Goal: Task Accomplishment & Management: Complete application form

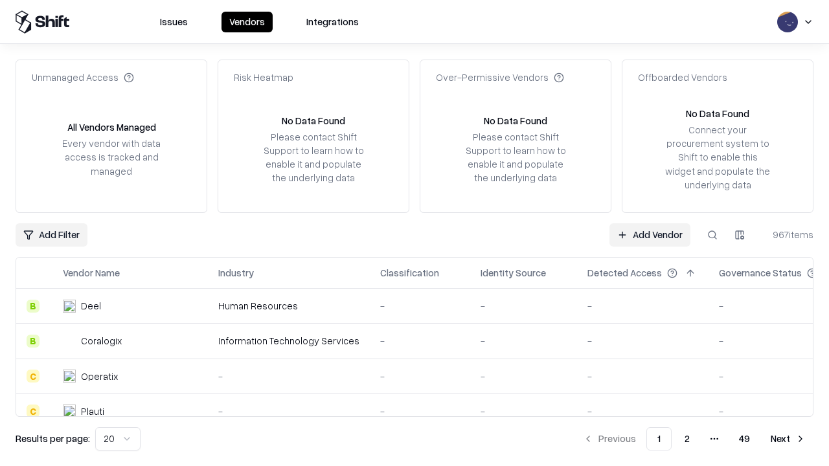
click at [650, 234] on link "Add Vendor" at bounding box center [649, 234] width 81 height 23
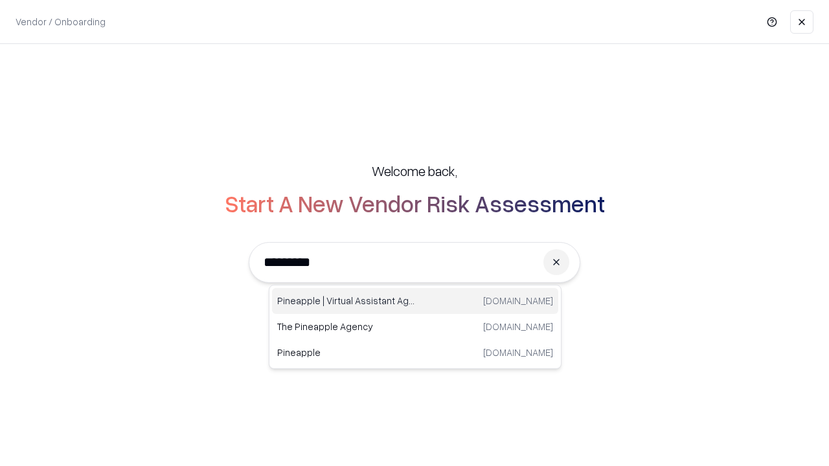
click at [415, 301] on div "Pineapple | Virtual Assistant Agency [DOMAIN_NAME]" at bounding box center [415, 301] width 286 height 26
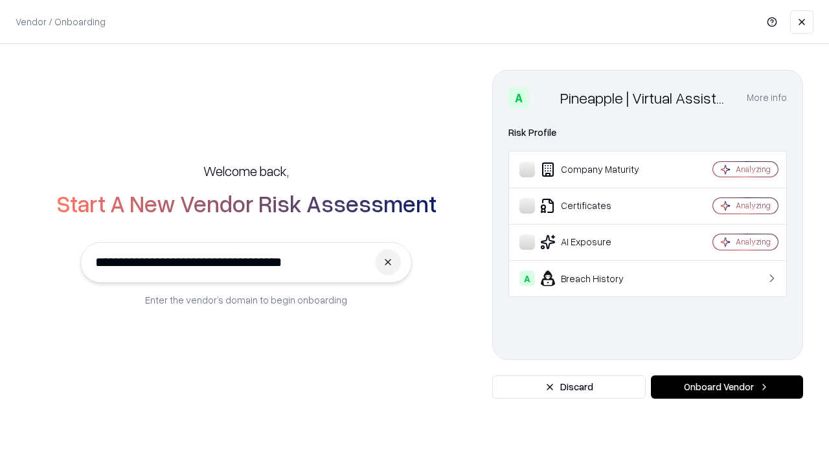
type input "**********"
click at [727, 387] on button "Onboard Vendor" at bounding box center [727, 387] width 152 height 23
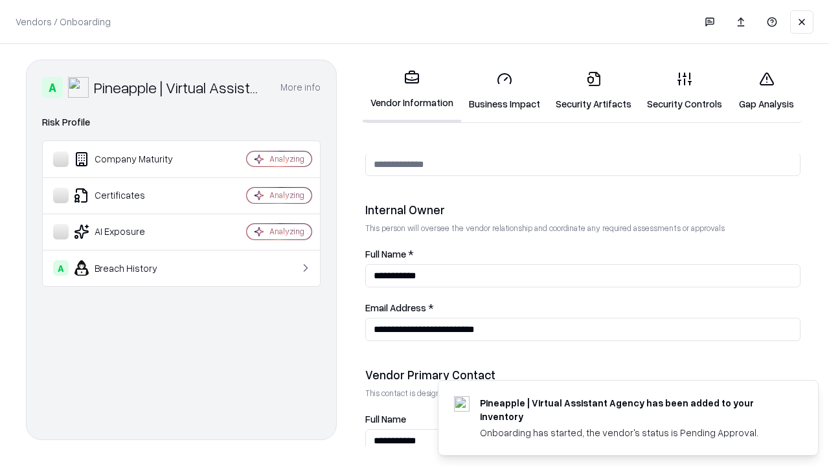
scroll to position [671, 0]
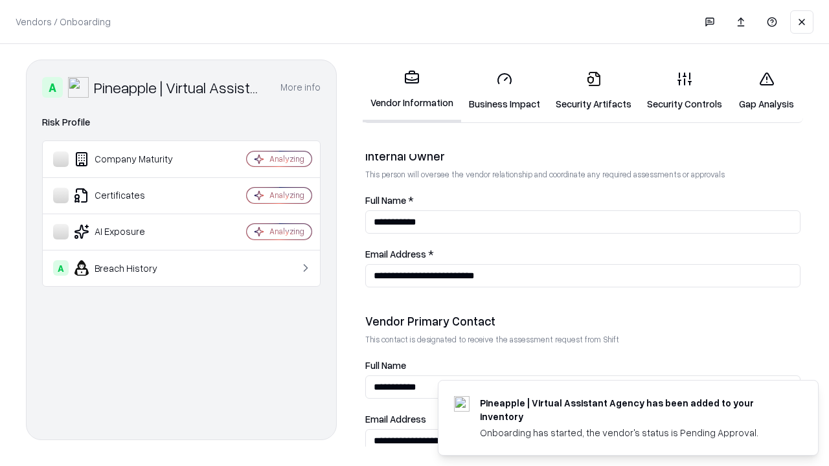
click at [504, 91] on link "Business Impact" at bounding box center [504, 91] width 87 height 60
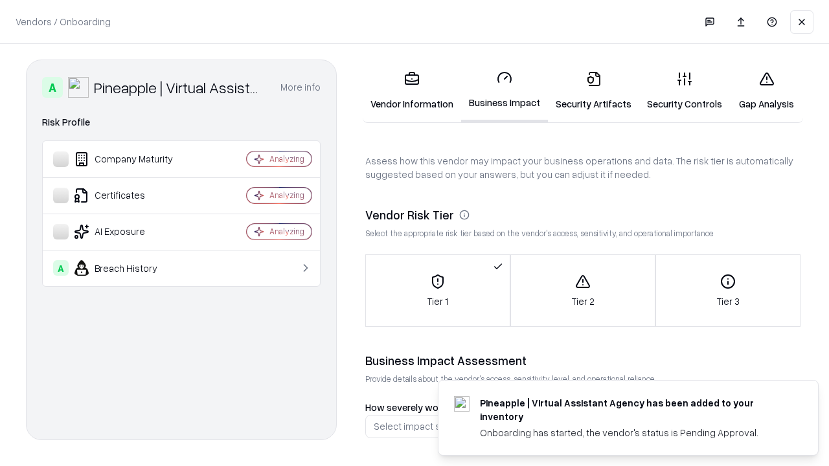
click at [593, 91] on link "Security Artifacts" at bounding box center [593, 91] width 91 height 60
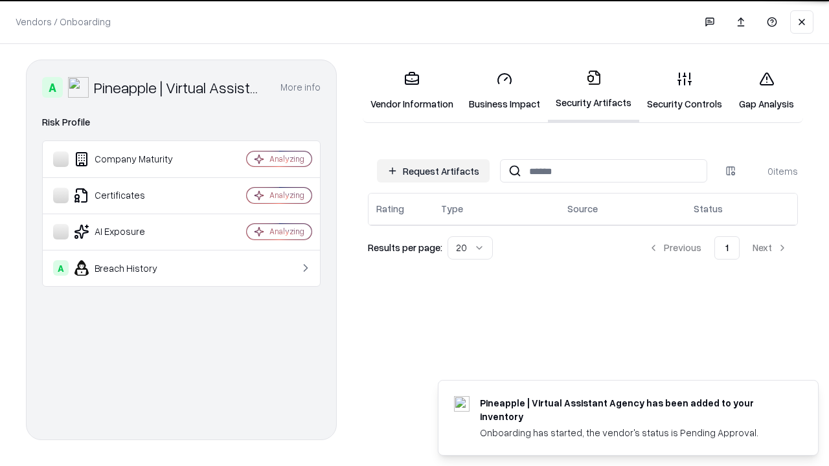
click at [433, 171] on button "Request Artifacts" at bounding box center [433, 170] width 113 height 23
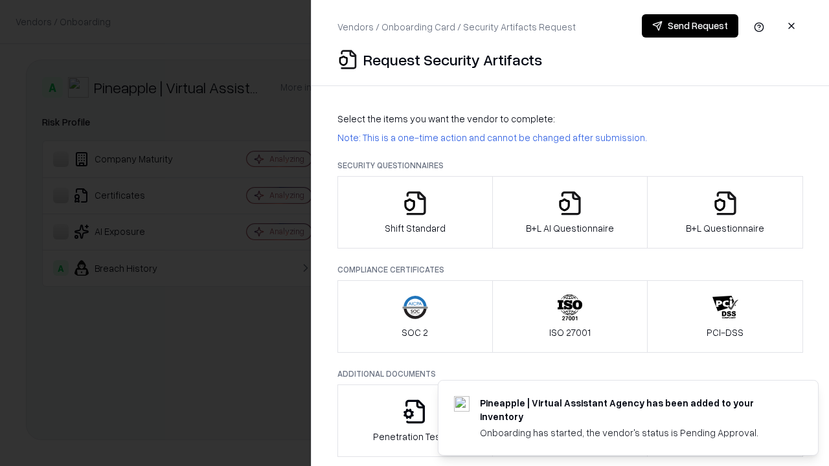
click at [414, 212] on icon "button" at bounding box center [415, 203] width 26 height 26
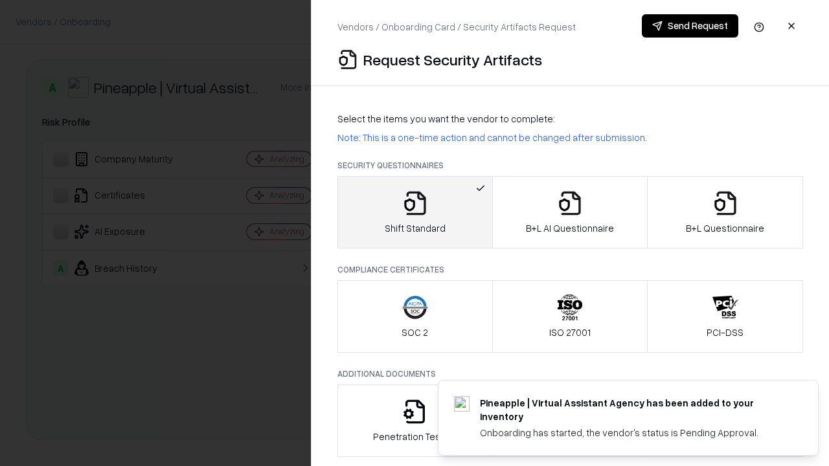
click at [690, 26] on button "Send Request" at bounding box center [690, 25] width 96 height 23
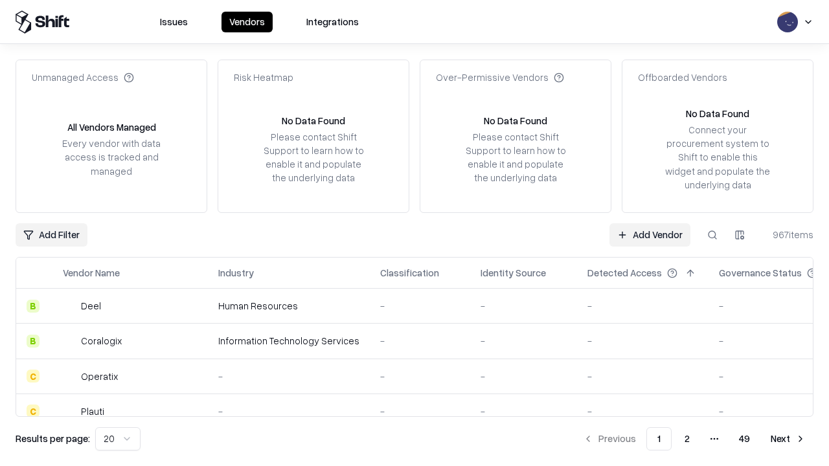
click at [712, 234] on button at bounding box center [712, 234] width 23 height 23
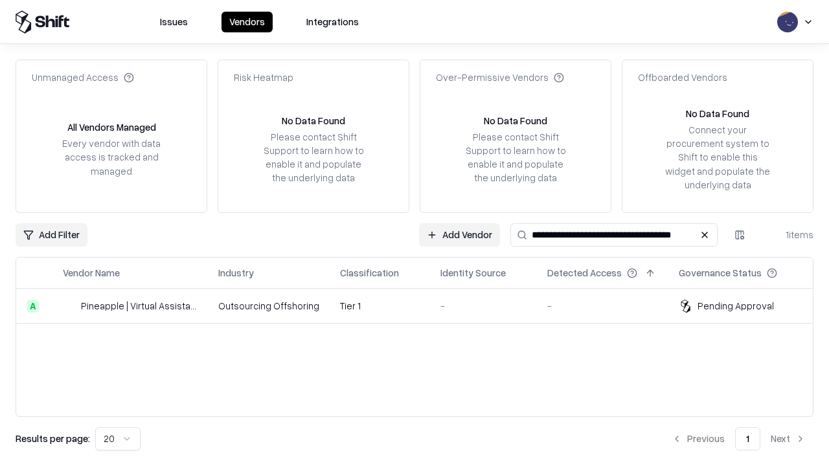
type input "**********"
click at [422, 306] on td "Tier 1" at bounding box center [380, 306] width 100 height 35
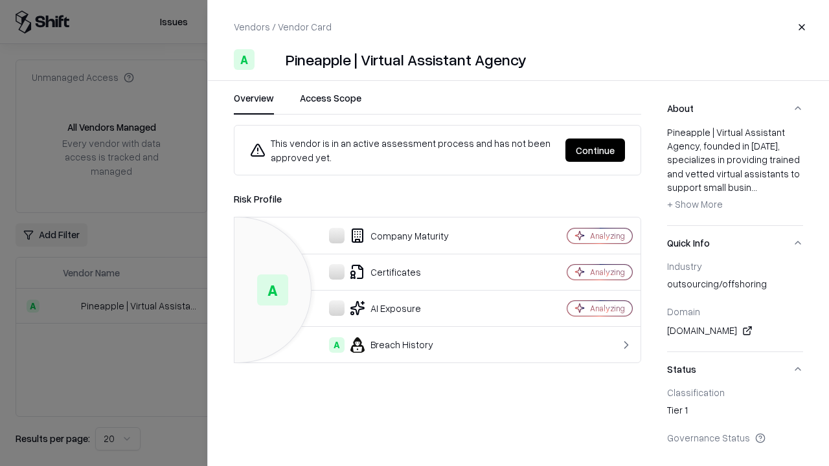
click at [595, 150] on button "Continue" at bounding box center [595, 150] width 60 height 23
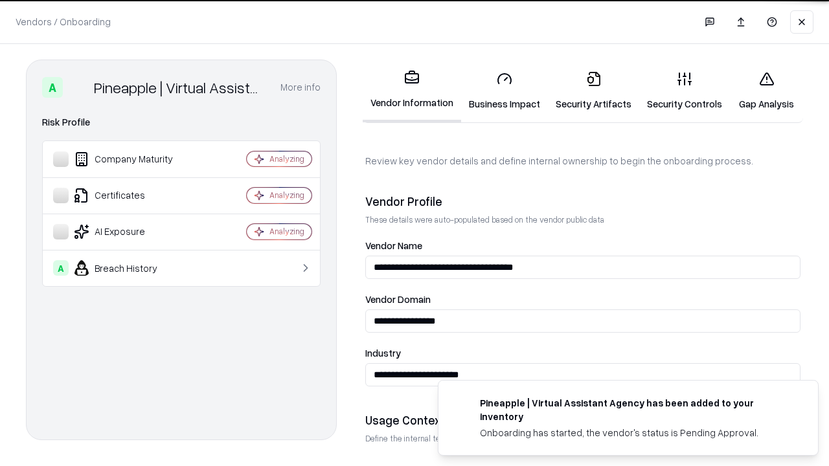
click at [593, 91] on link "Security Artifacts" at bounding box center [593, 91] width 91 height 60
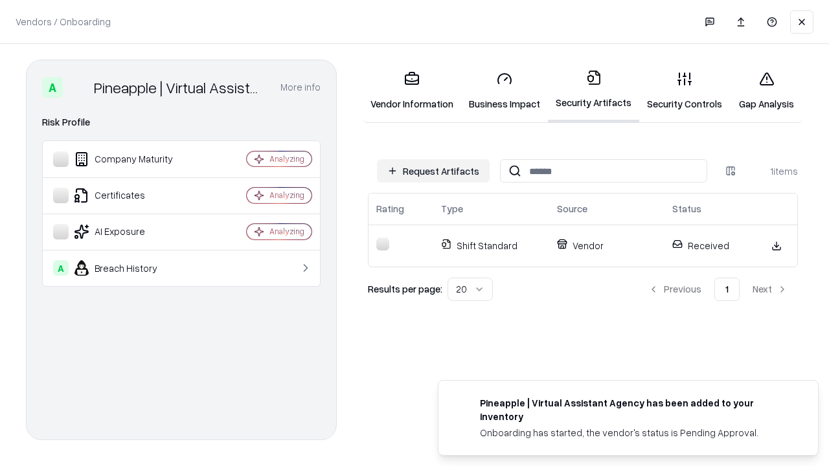
click at [766, 91] on link "Gap Analysis" at bounding box center [766, 91] width 73 height 60
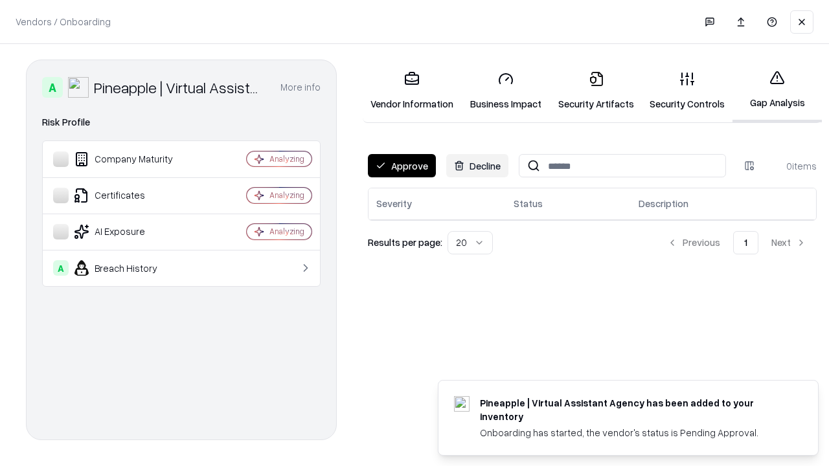
click at [401, 166] on button "Approve" at bounding box center [402, 165] width 68 height 23
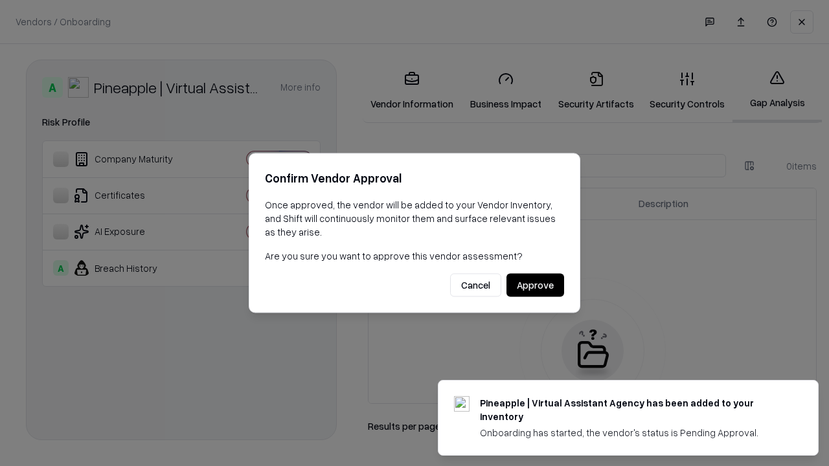
click at [535, 285] on button "Approve" at bounding box center [535, 285] width 58 height 23
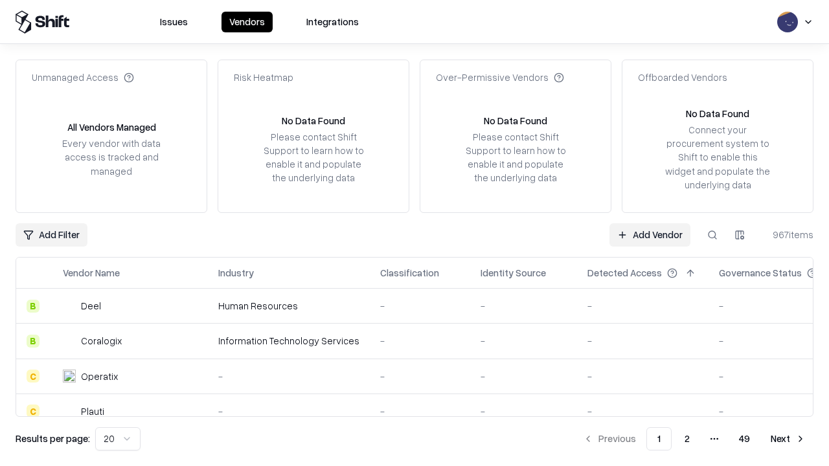
type input "**********"
click at [650, 234] on link "Add Vendor" at bounding box center [649, 234] width 81 height 23
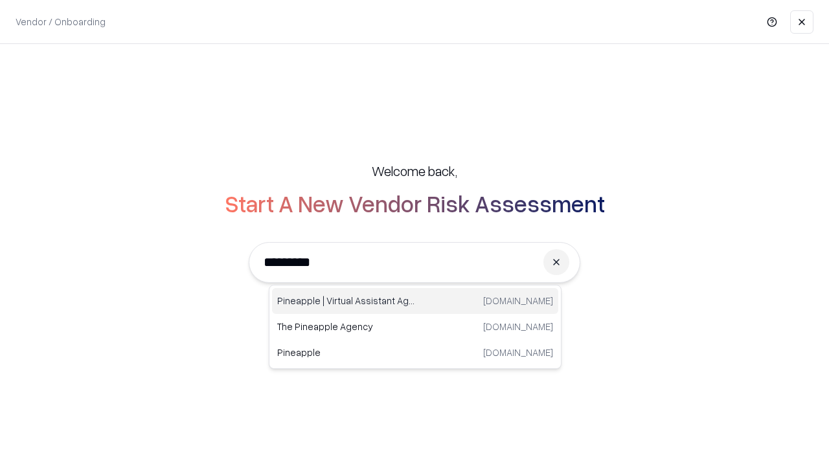
click at [415, 301] on div "Pineapple | Virtual Assistant Agency [DOMAIN_NAME]" at bounding box center [415, 301] width 286 height 26
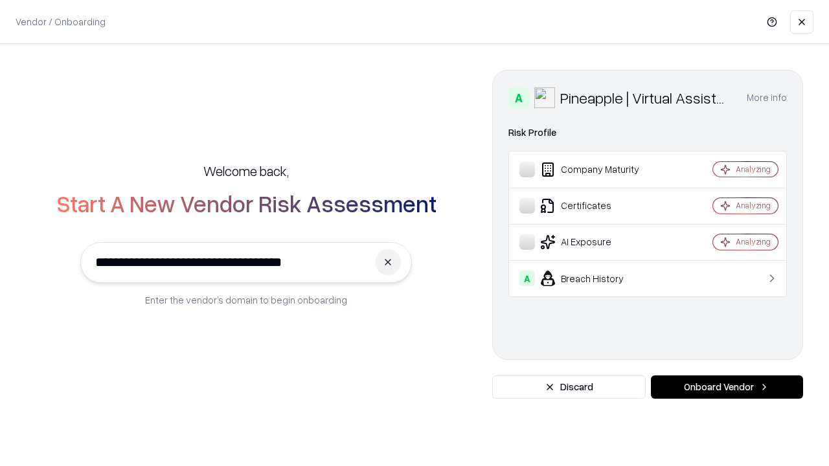
type input "**********"
click at [727, 387] on button "Onboard Vendor" at bounding box center [727, 387] width 152 height 23
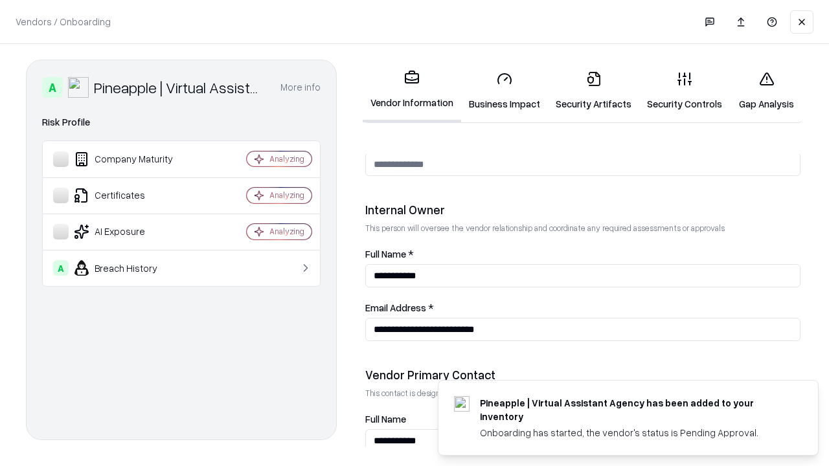
scroll to position [671, 0]
